Goal: Navigation & Orientation: Find specific page/section

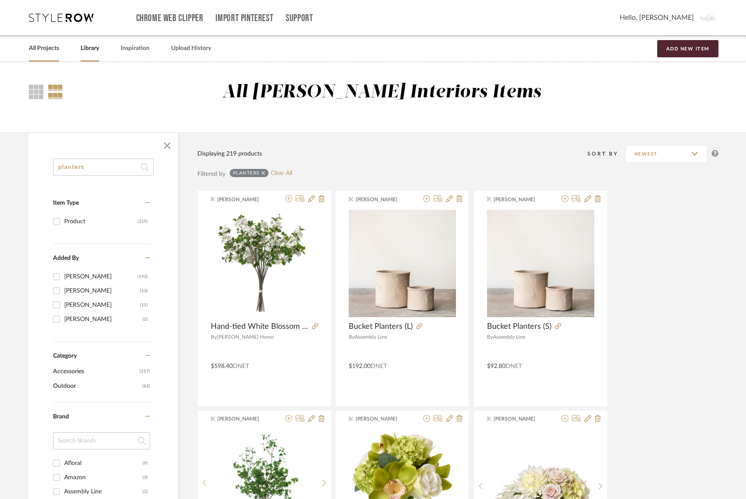
click at [44, 48] on link "All Projects" at bounding box center [44, 49] width 30 height 12
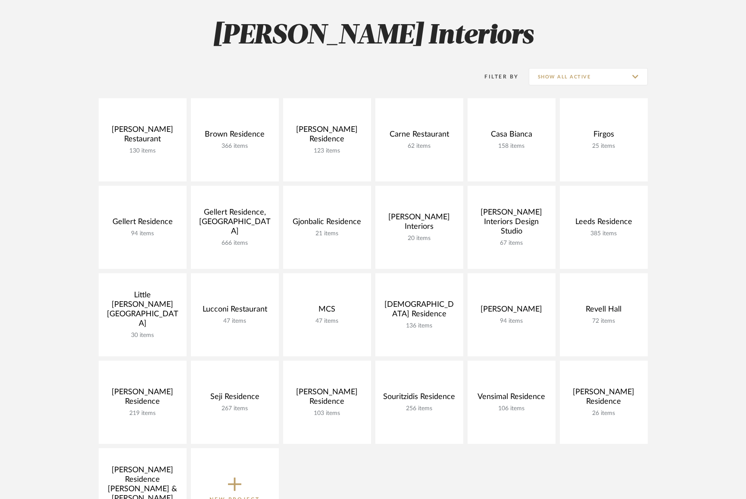
scroll to position [116, 0]
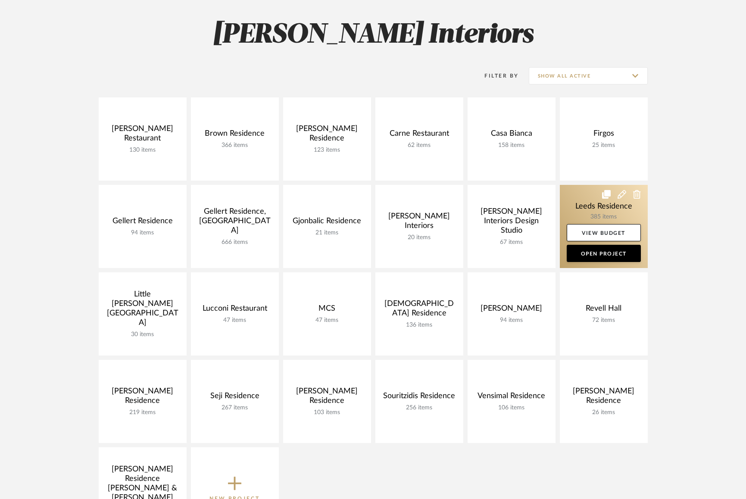
click at [583, 207] on link at bounding box center [604, 226] width 88 height 83
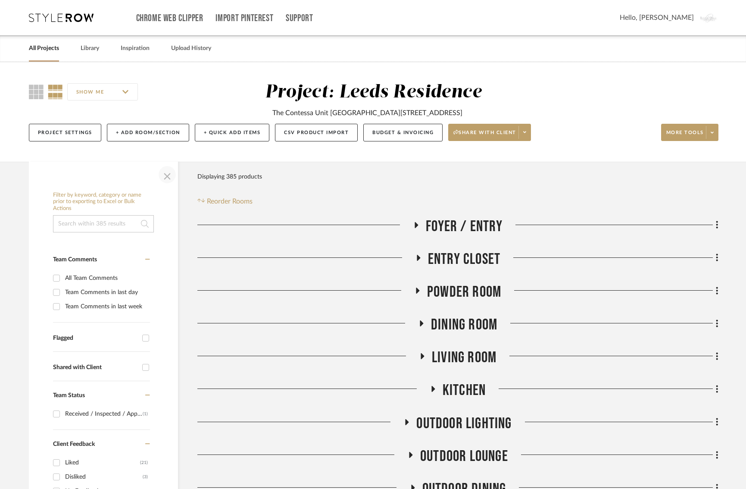
click at [164, 170] on span "button" at bounding box center [167, 174] width 21 height 21
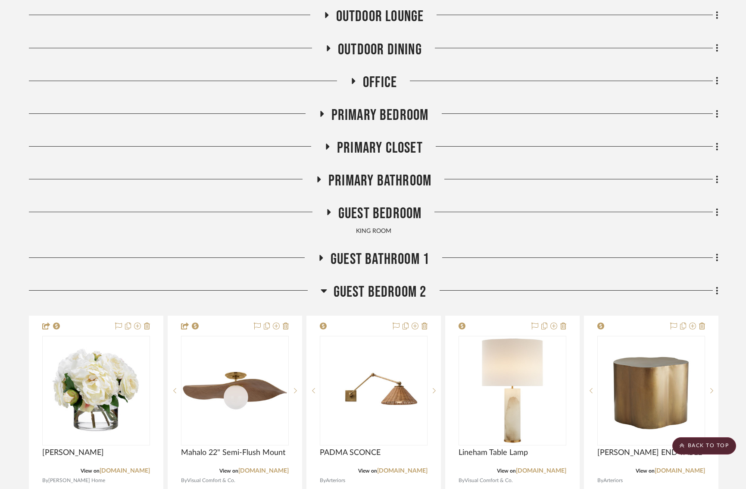
scroll to position [0, 3]
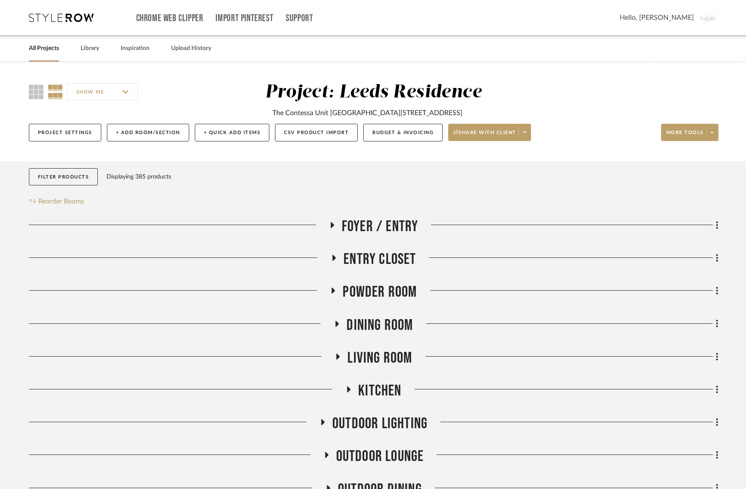
click at [57, 19] on icon at bounding box center [61, 17] width 65 height 9
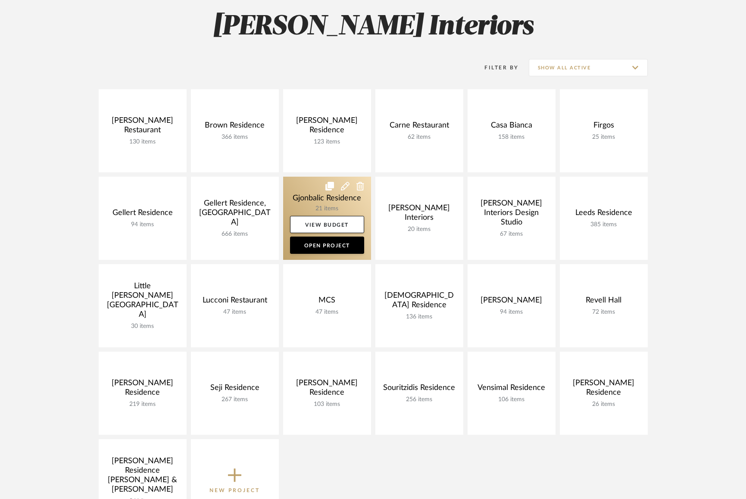
scroll to position [126, 0]
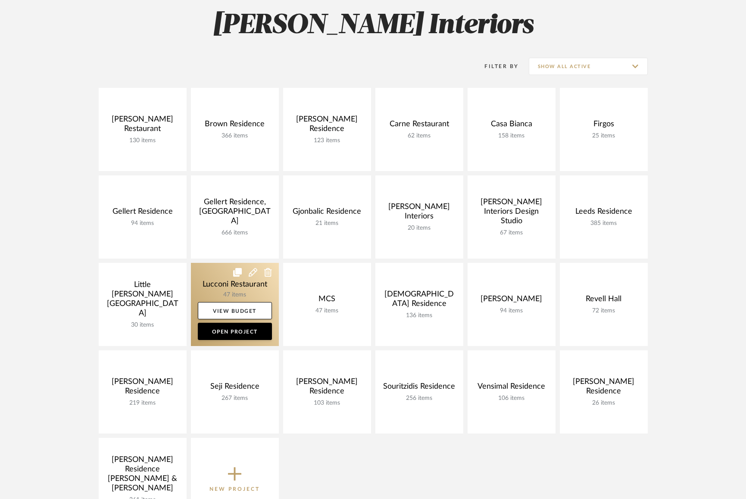
click at [216, 287] on link at bounding box center [235, 304] width 88 height 83
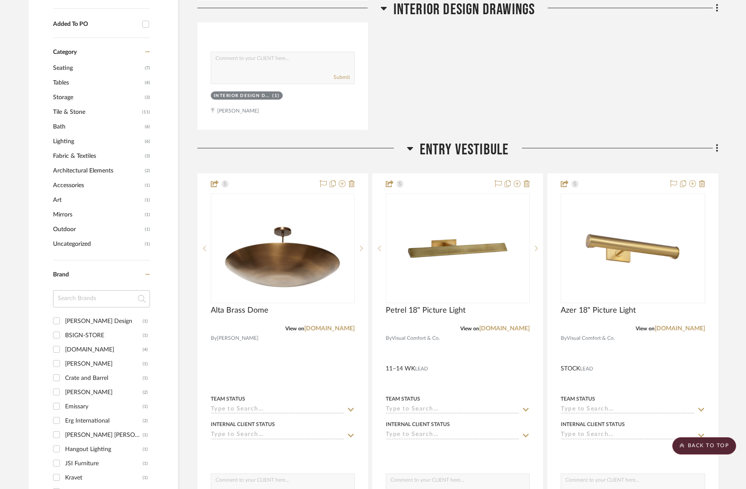
scroll to position [519, 4]
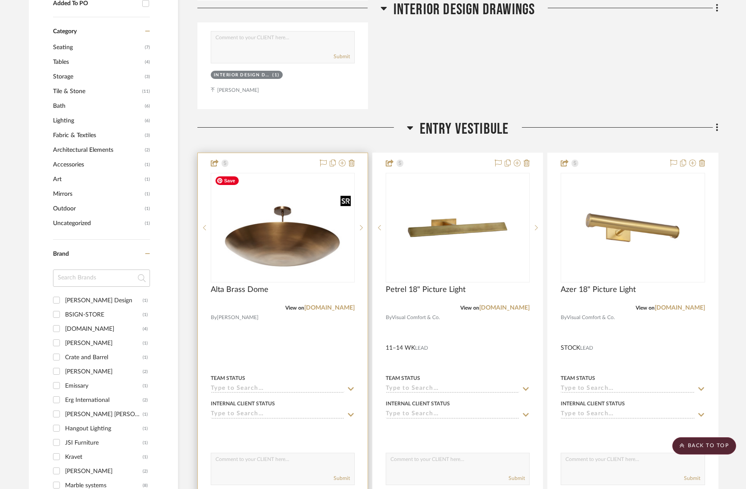
click at [296, 233] on img "0" at bounding box center [283, 227] width 142 height 107
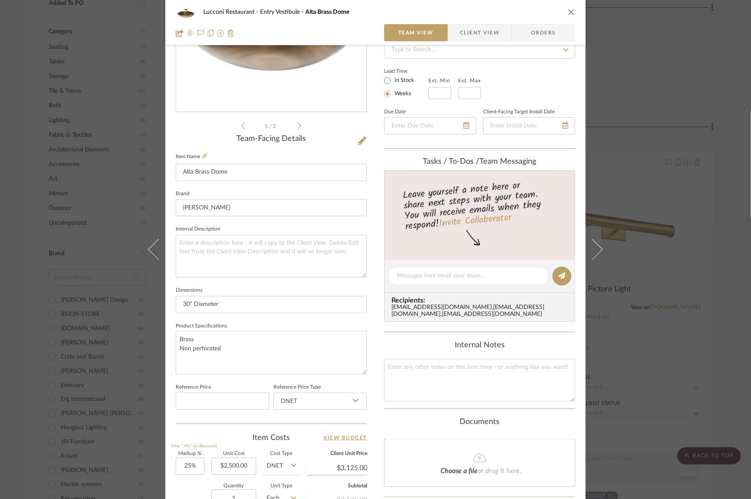
scroll to position [136, 0]
click at [370, 334] on div "Lucconi Restaurant Entry Vestibule Alta Brass Dome Team View Client View Orders…" at bounding box center [375, 269] width 420 height 796
click at [578, 236] on div "Lucconi Restaurant Entry Vestibule Alta Brass Dome Team View Client View Orders…" at bounding box center [375, 269] width 420 height 796
click at [674, 198] on div "Lucconi Restaurant Entry Vestibule Alta Brass Dome Team View Client View Orders…" at bounding box center [375, 249] width 751 height 499
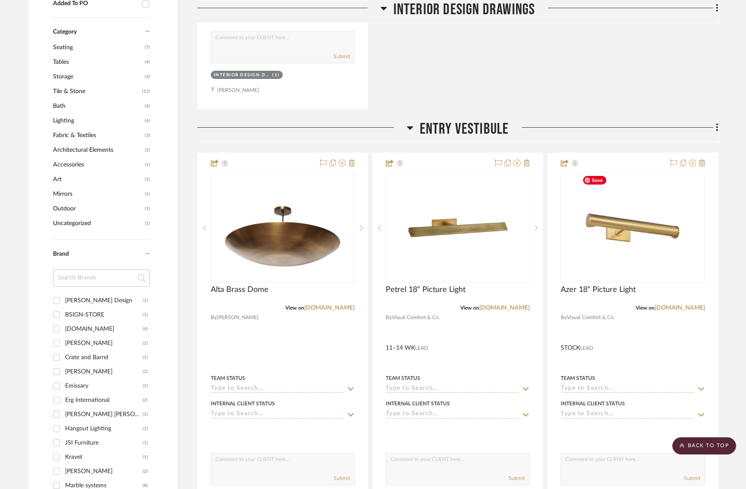
scroll to position [0, 4]
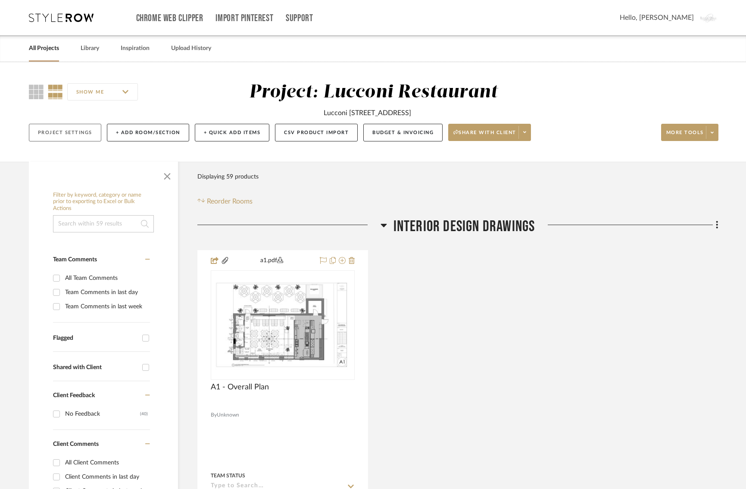
click at [38, 134] on button "Project Settings" at bounding box center [65, 133] width 72 height 18
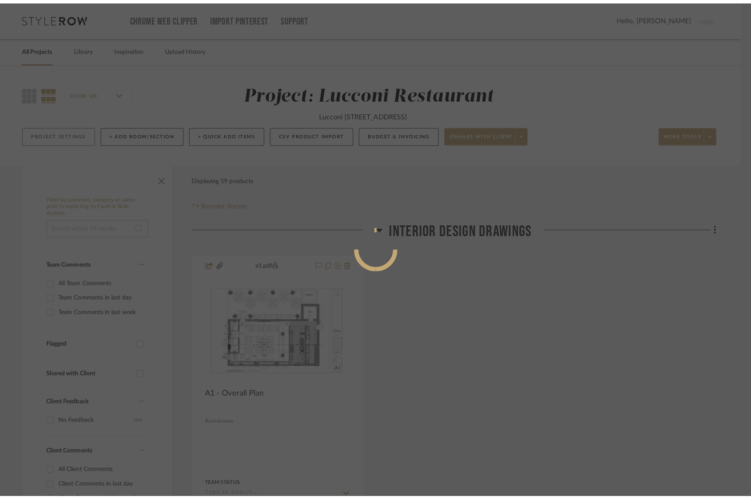
scroll to position [0, 0]
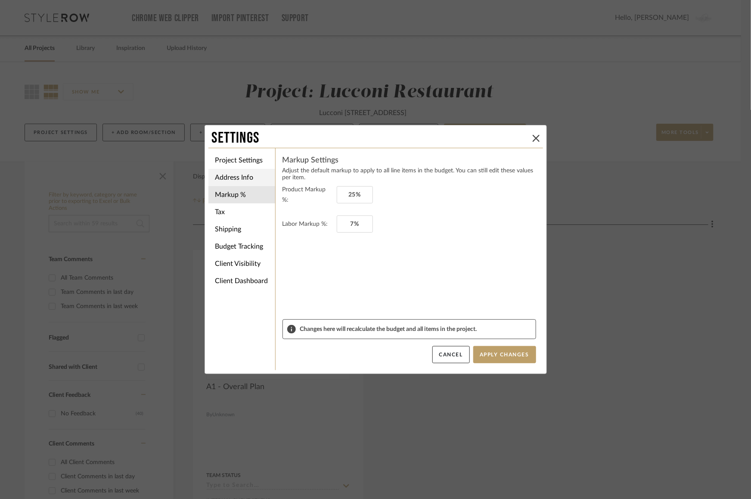
click at [242, 179] on li "Address Info" at bounding box center [242, 177] width 67 height 17
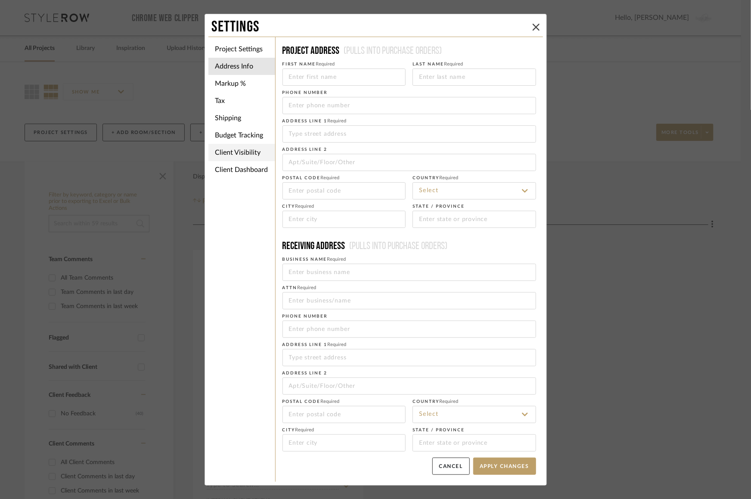
click at [239, 151] on li "Client Visibility" at bounding box center [242, 152] width 67 height 17
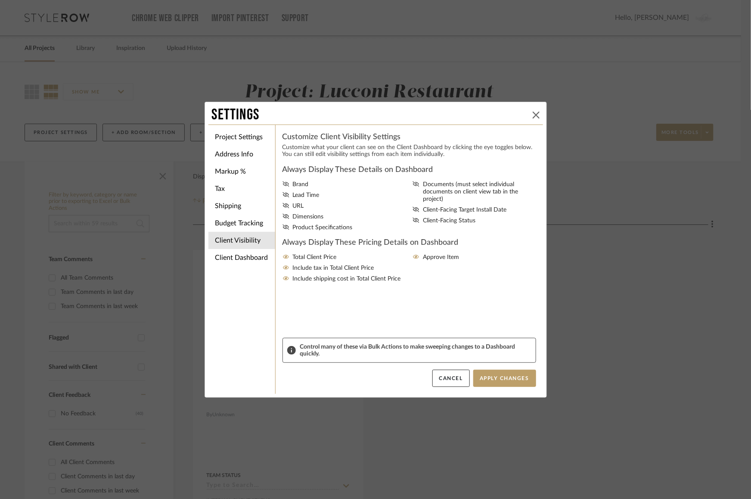
click at [533, 115] on icon at bounding box center [536, 115] width 7 height 7
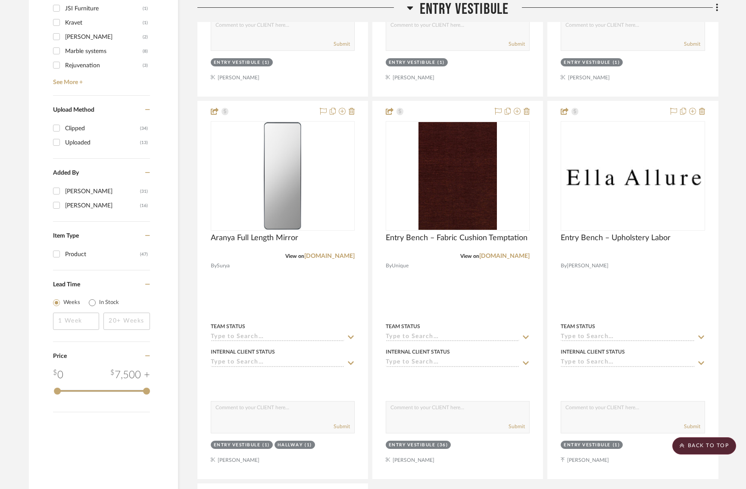
scroll to position [954, 4]
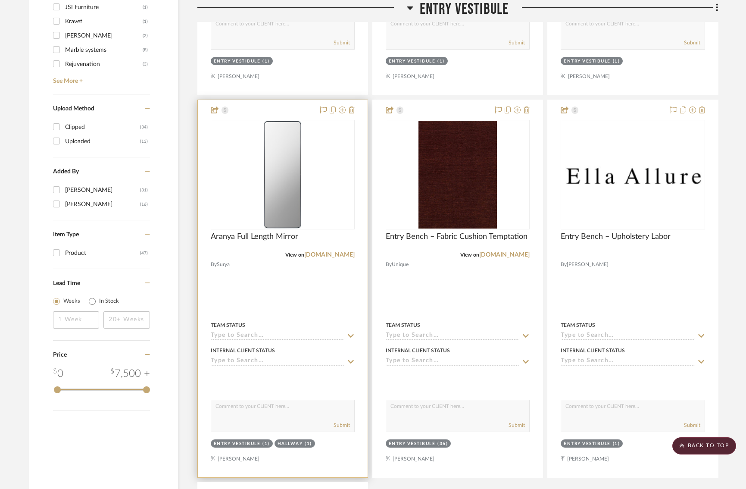
click at [266, 181] on img "0" at bounding box center [282, 175] width 37 height 108
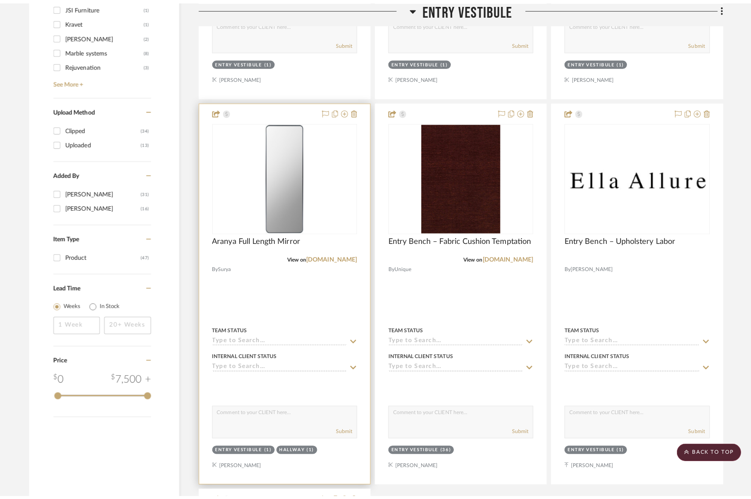
scroll to position [0, 0]
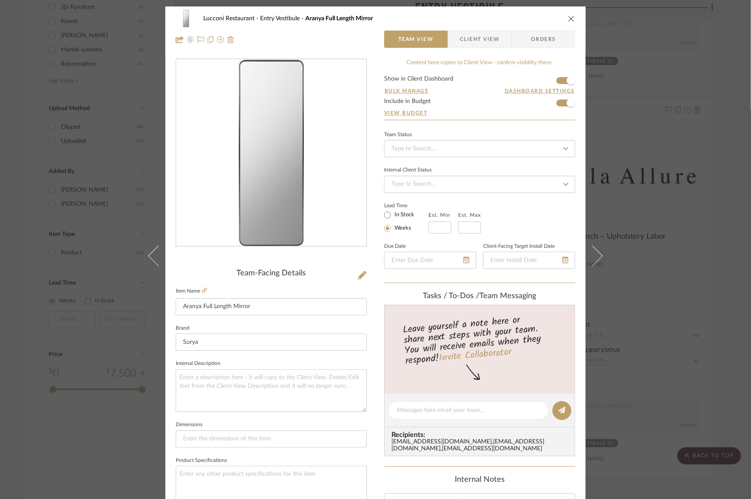
click at [680, 232] on div "Lucconi Restaurant Entry Vestibule Aranya Full Length Mirror Team View Client V…" at bounding box center [375, 249] width 751 height 499
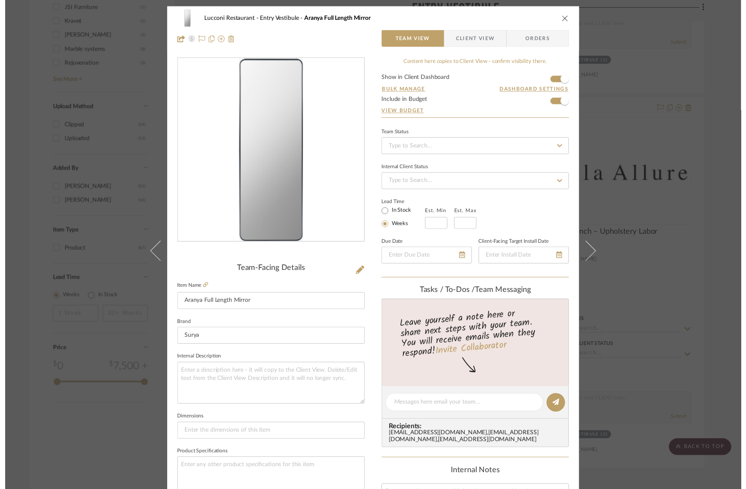
scroll to position [954, 4]
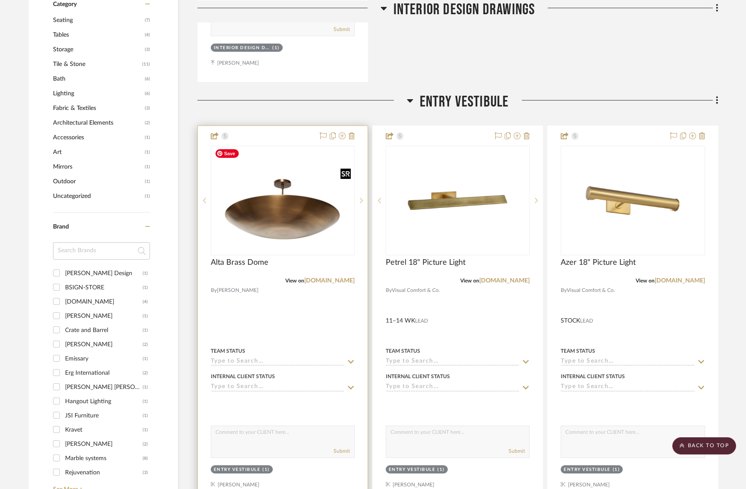
click at [290, 208] on img "0" at bounding box center [283, 200] width 142 height 107
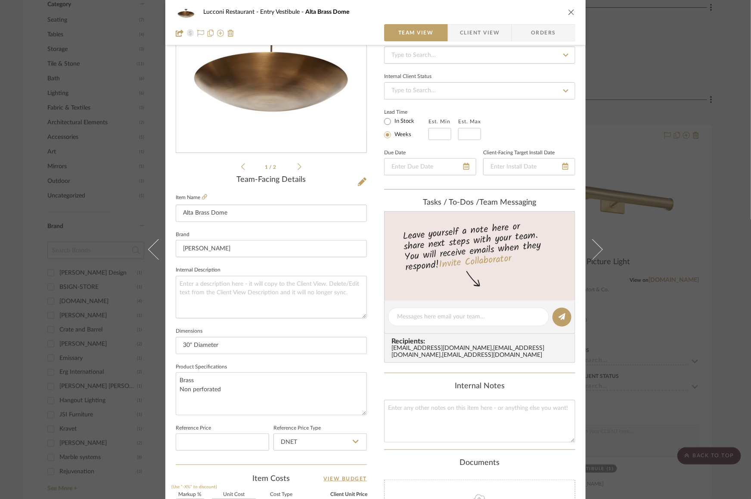
scroll to position [78, 0]
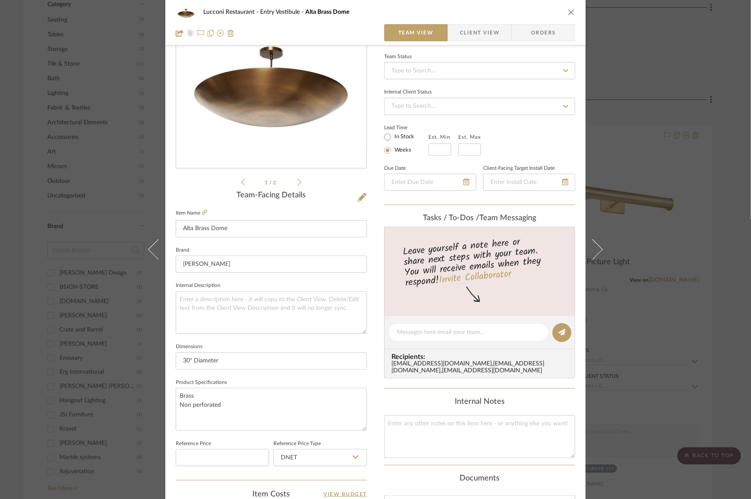
click at [482, 32] on span "Client View" at bounding box center [480, 32] width 40 height 17
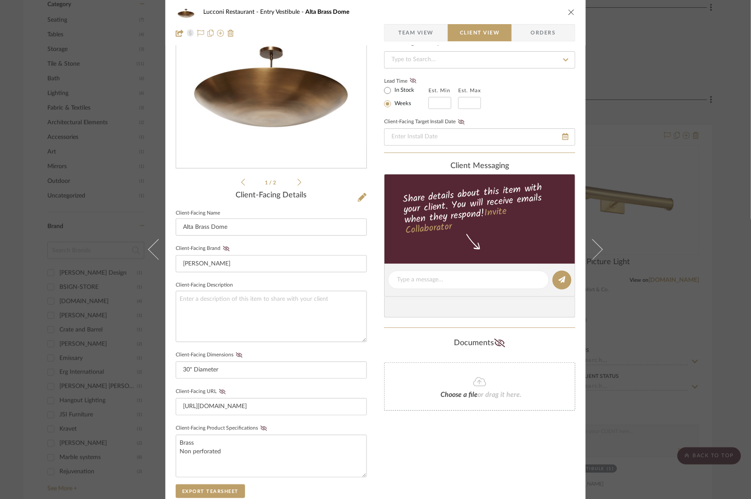
scroll to position [0, 0]
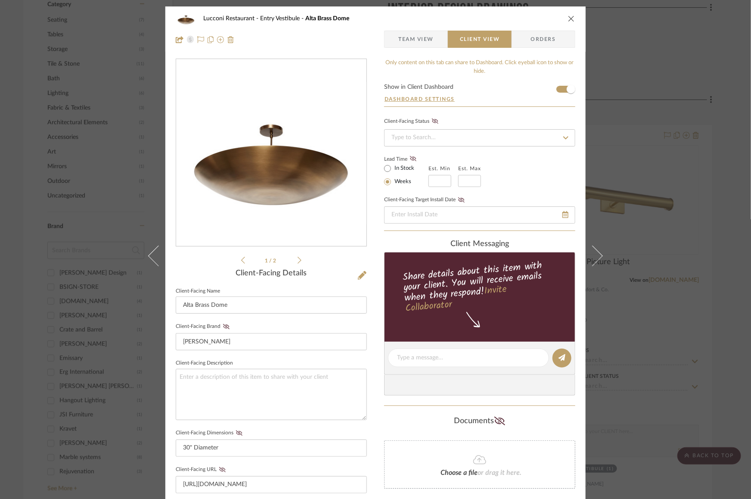
click at [568, 13] on div "Lucconi Restaurant Entry Vestibule [GEOGRAPHIC_DATA]" at bounding box center [376, 18] width 400 height 17
click at [568, 16] on icon "close" at bounding box center [571, 18] width 7 height 7
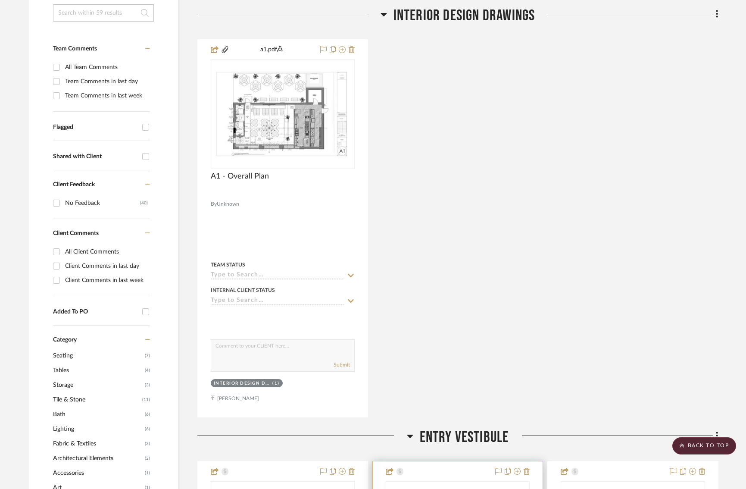
scroll to position [0, 6]
